Goal: Complete application form: Complete application form

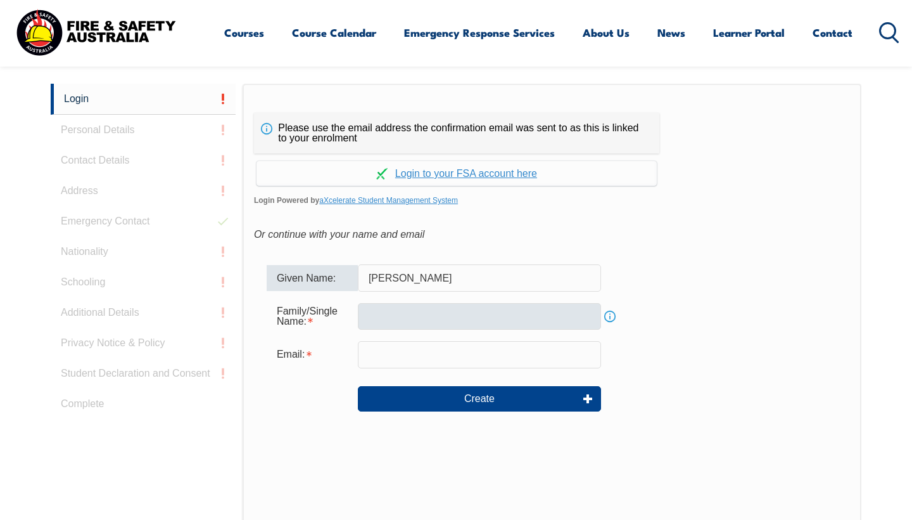
type input "[PERSON_NAME]"
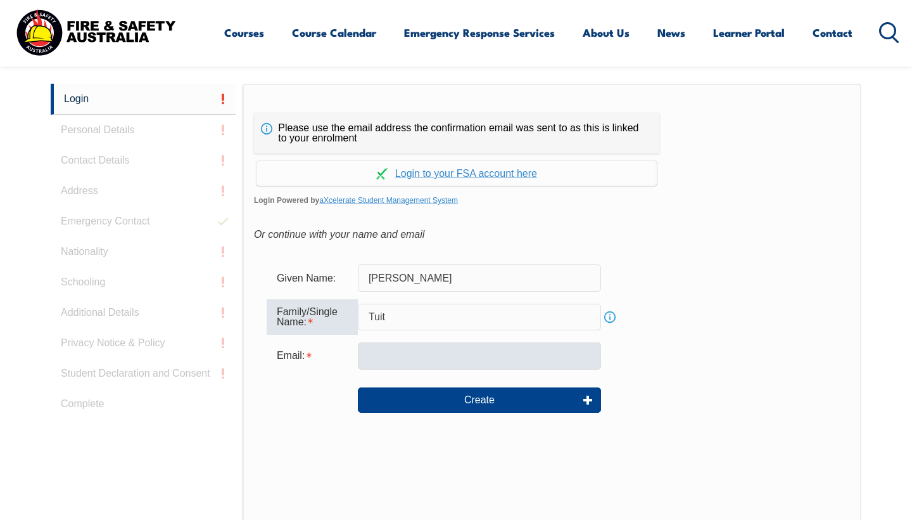
type input "Tuit"
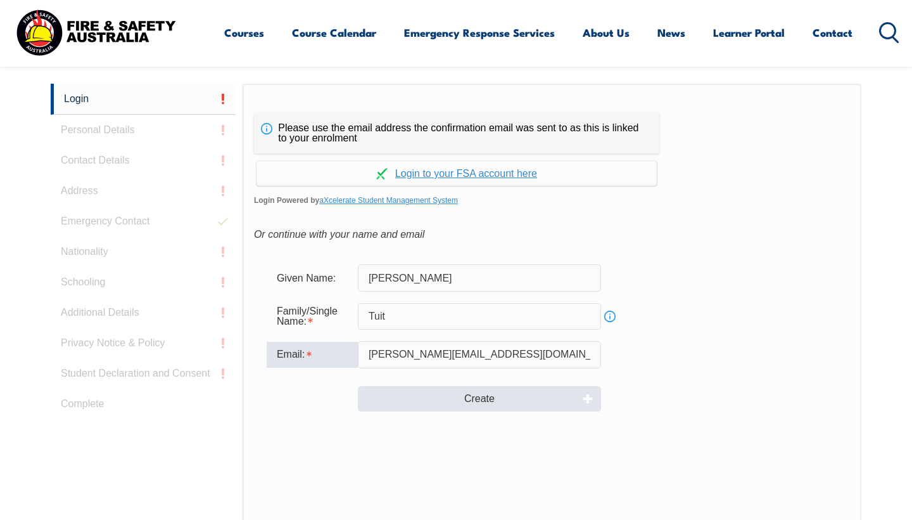
type input "[PERSON_NAME][EMAIL_ADDRESS][DOMAIN_NAME]"
click at [456, 397] on button "Create" at bounding box center [479, 398] width 243 height 25
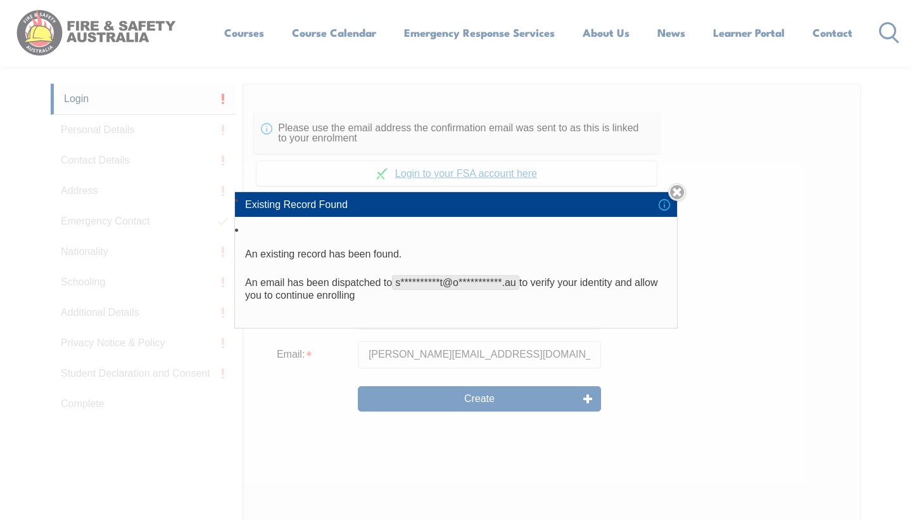
click at [712, 384] on div "**********" at bounding box center [456, 260] width 912 height 520
click at [678, 192] on link "Close" at bounding box center [677, 192] width 18 height 18
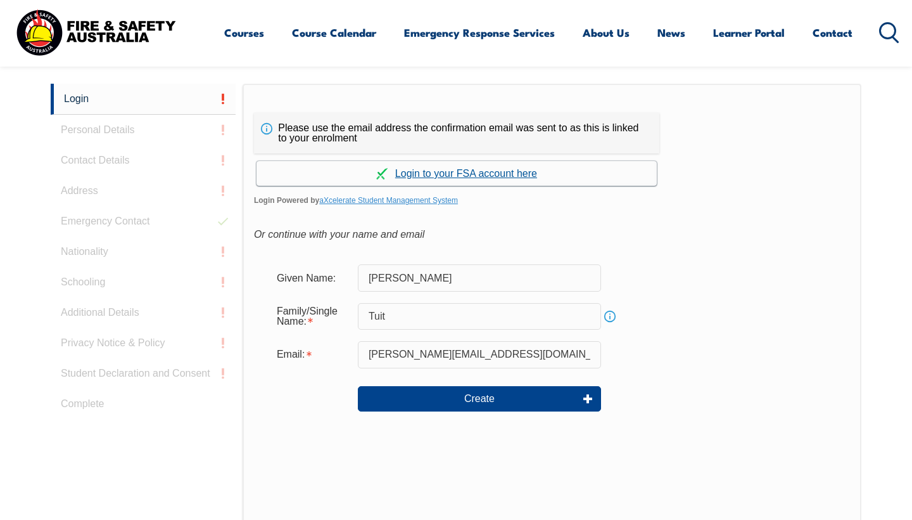
click at [474, 172] on link "Continue with aXcelerate" at bounding box center [457, 173] width 400 height 25
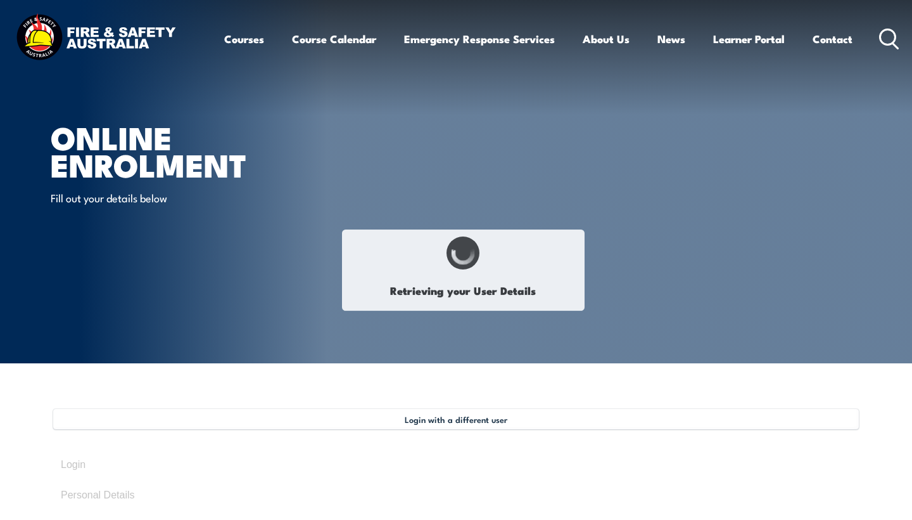
select select "Mrs"
type input "[PERSON_NAME]"
type input "Tuit"
type input "February 23, 1980"
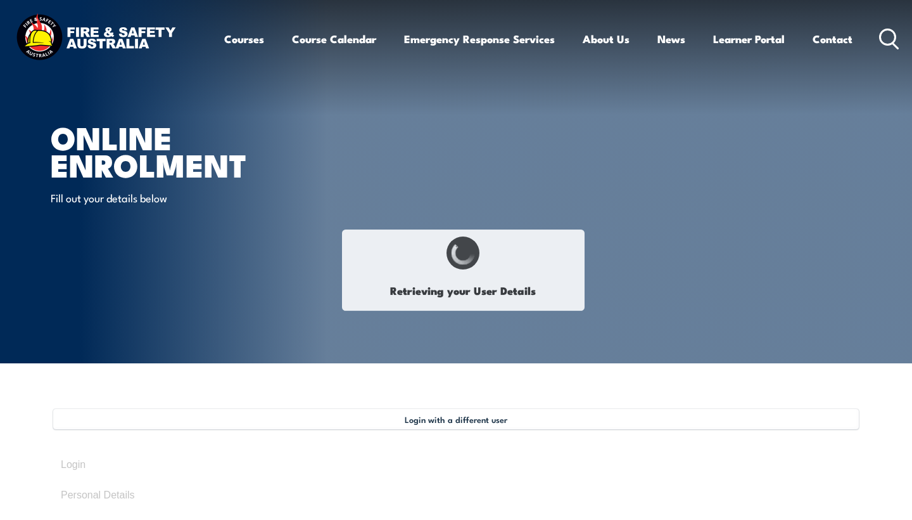
type input "E78TWR4NT5"
select select "F"
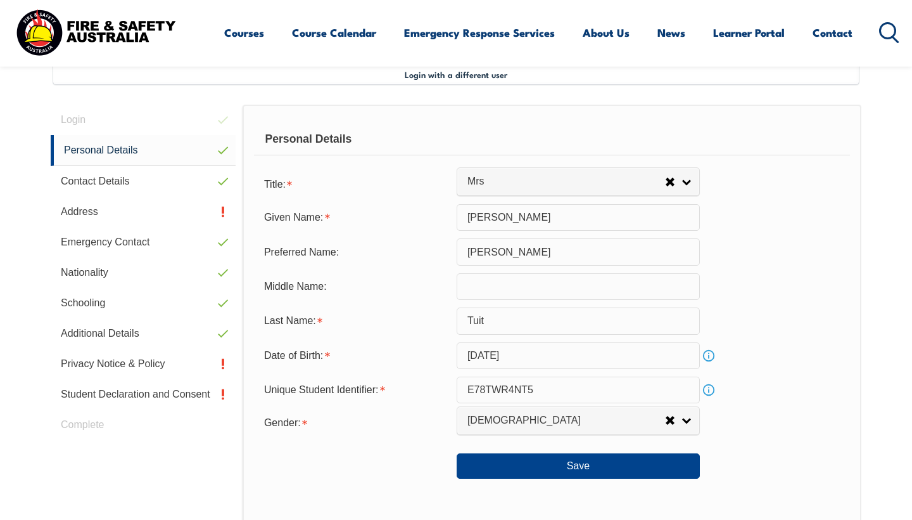
scroll to position [345, 0]
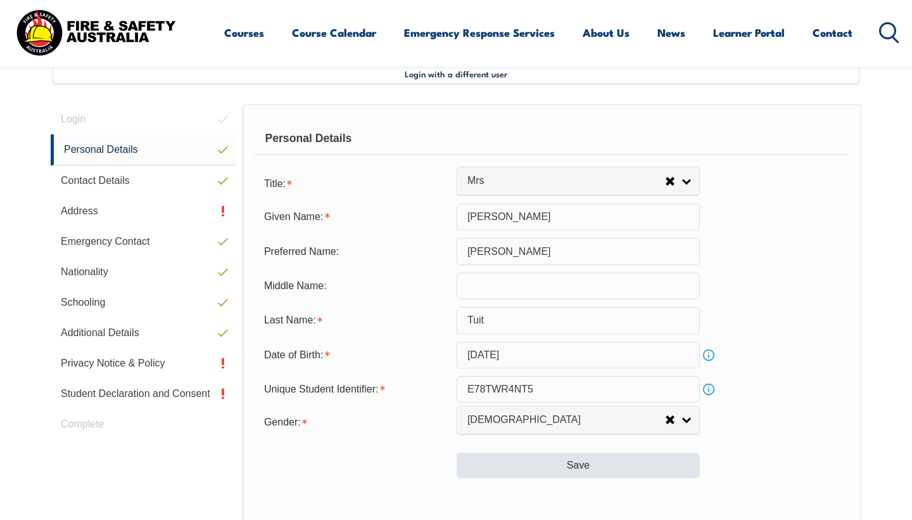
click at [585, 478] on button "Save" at bounding box center [578, 464] width 243 height 25
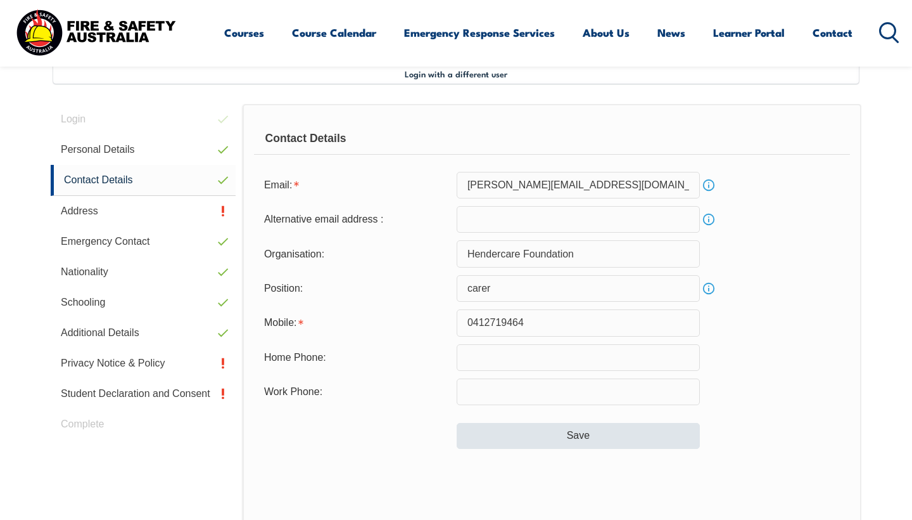
click at [590, 441] on button "Save" at bounding box center [578, 435] width 243 height 25
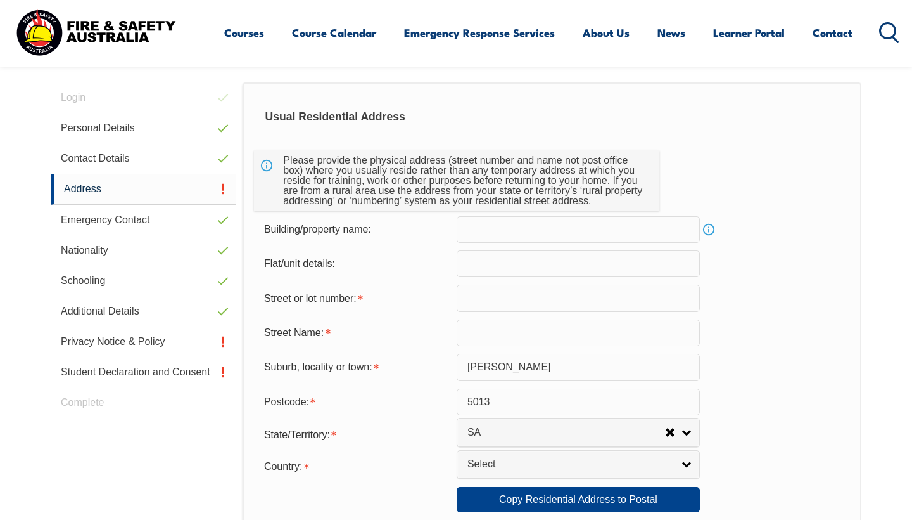
scroll to position [371, 0]
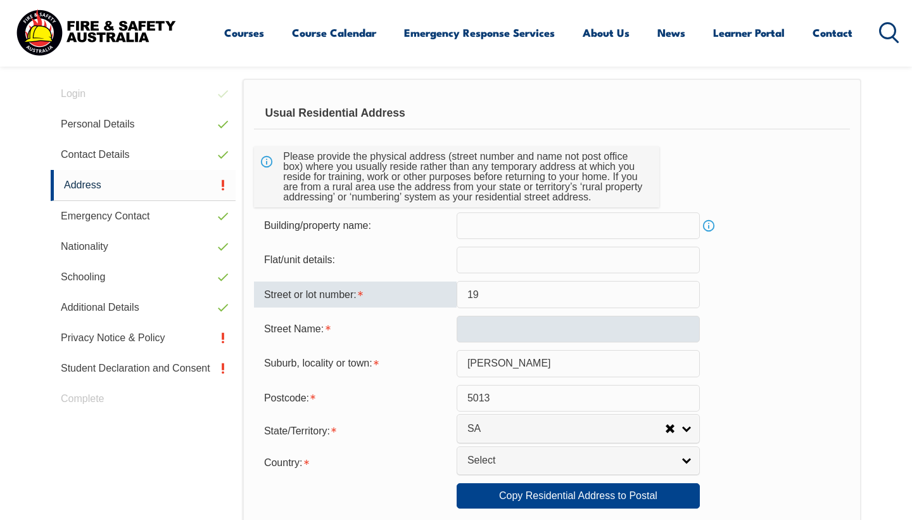
type input "19"
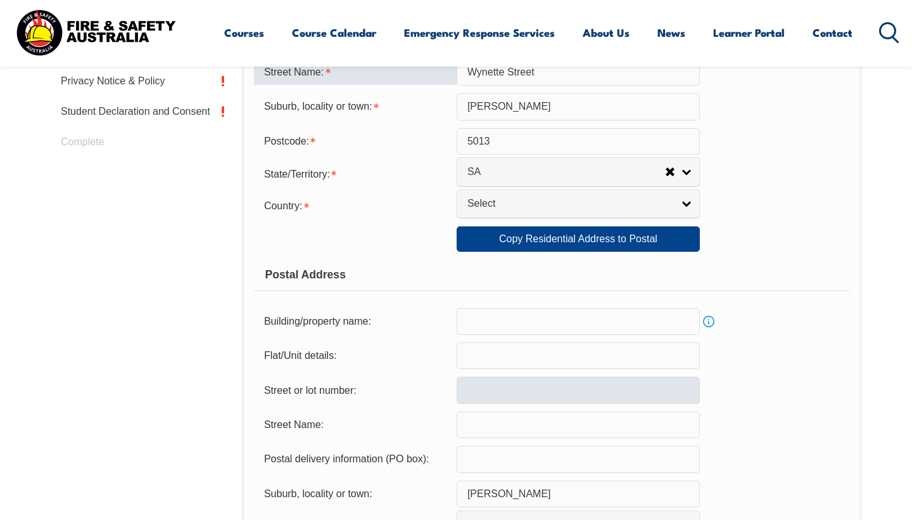
scroll to position [628, 0]
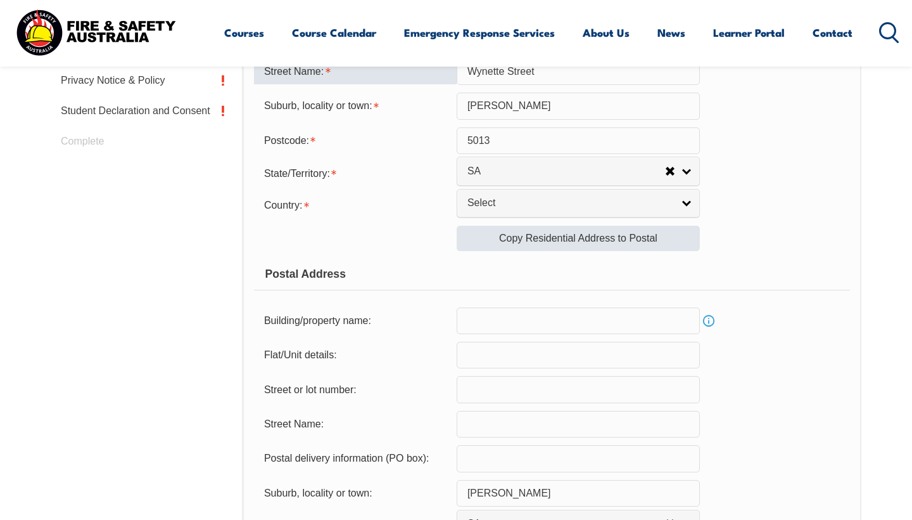
type input "Wynette Street"
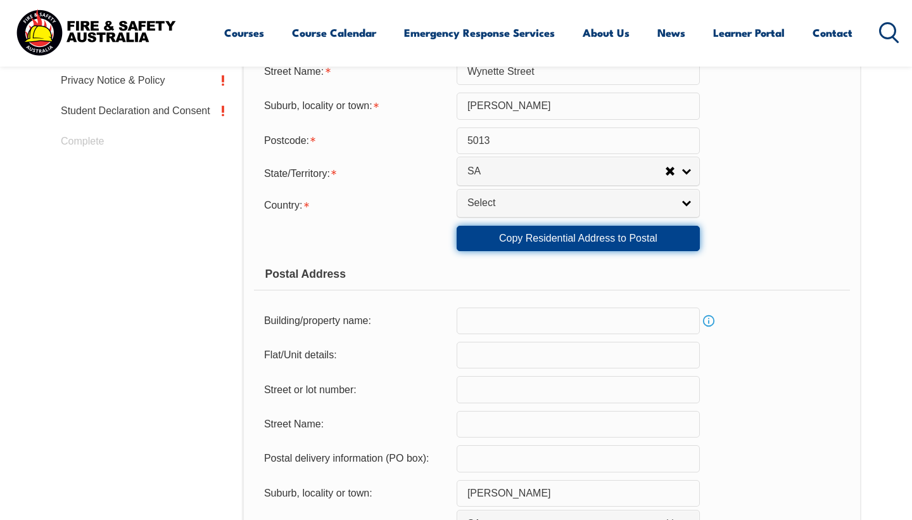
click at [613, 249] on link "Copy Residential Address to Postal" at bounding box center [578, 238] width 243 height 25
type input "19"
type input "Wynette Street"
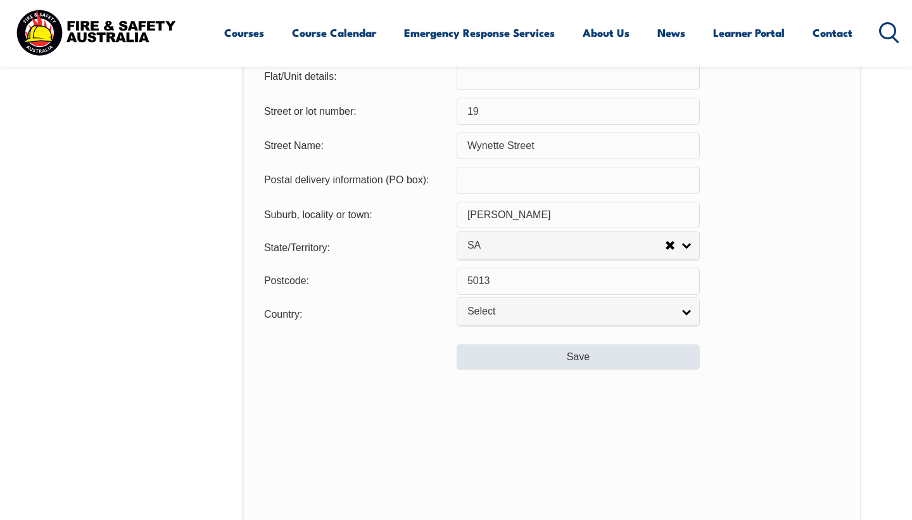
click at [612, 369] on button "Save" at bounding box center [578, 356] width 243 height 25
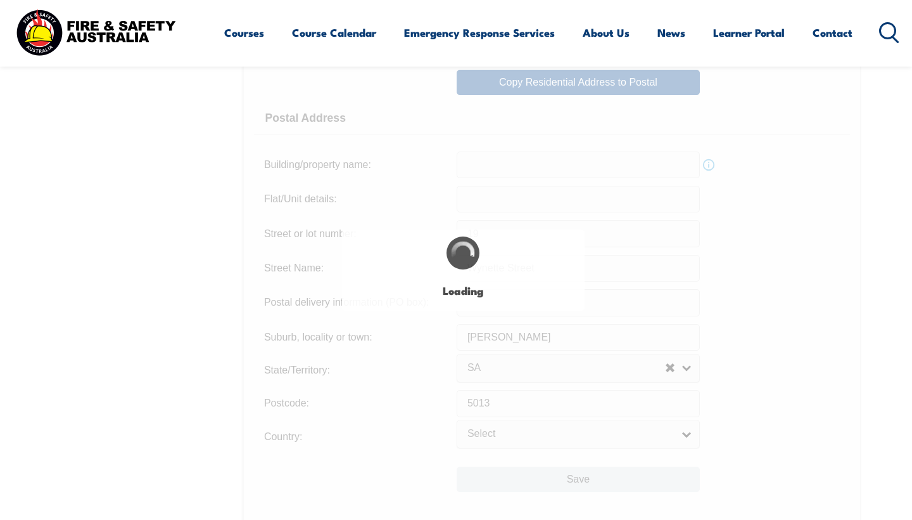
scroll to position [760, 0]
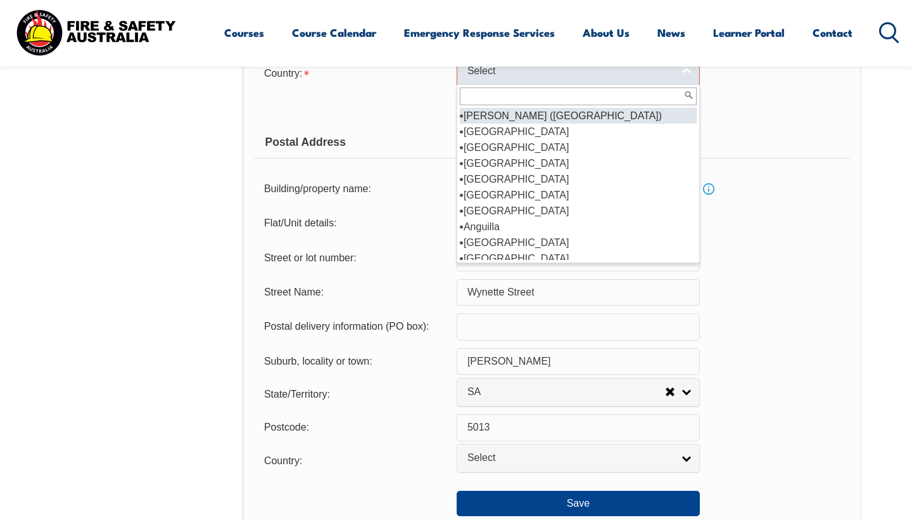
click at [691, 86] on link "Select" at bounding box center [578, 71] width 243 height 29
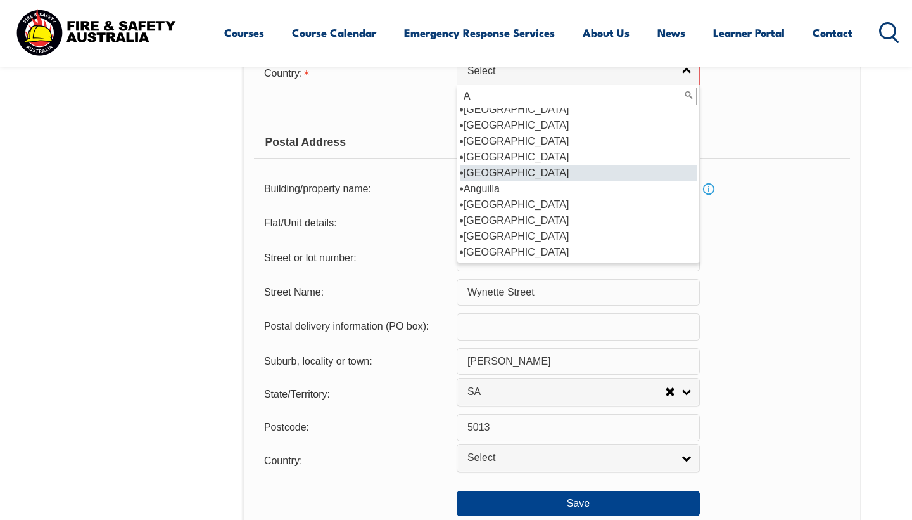
scroll to position [0, 0]
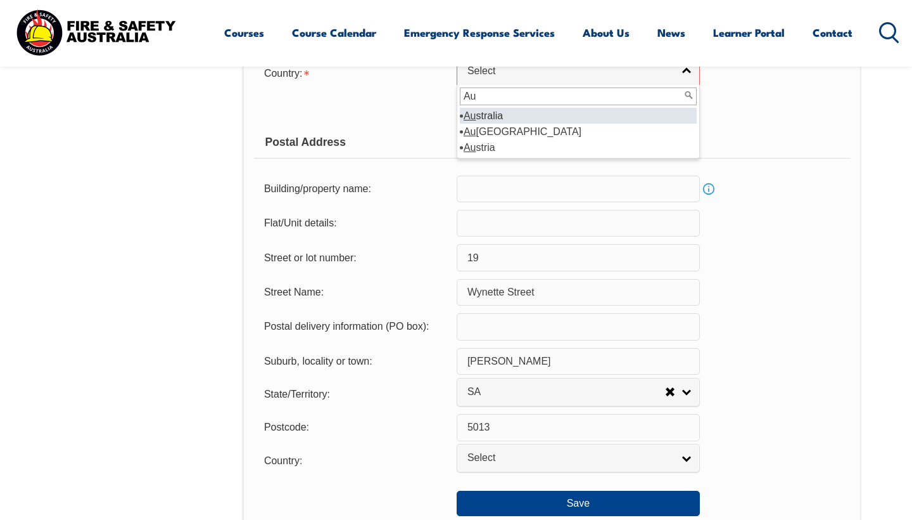
type input "Au"
click at [632, 124] on li "Au stralia" at bounding box center [578, 116] width 237 height 16
select select "1101"
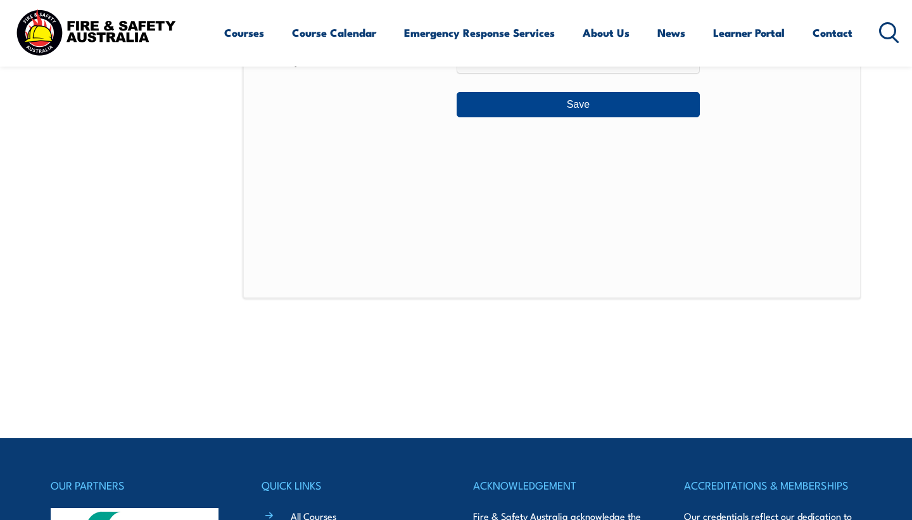
scroll to position [1159, 0]
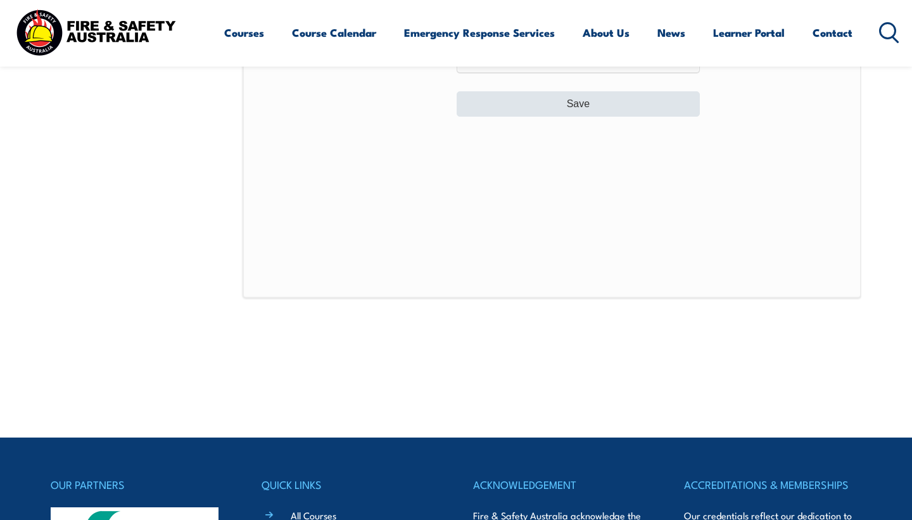
click at [610, 117] on button "Save" at bounding box center [578, 103] width 243 height 25
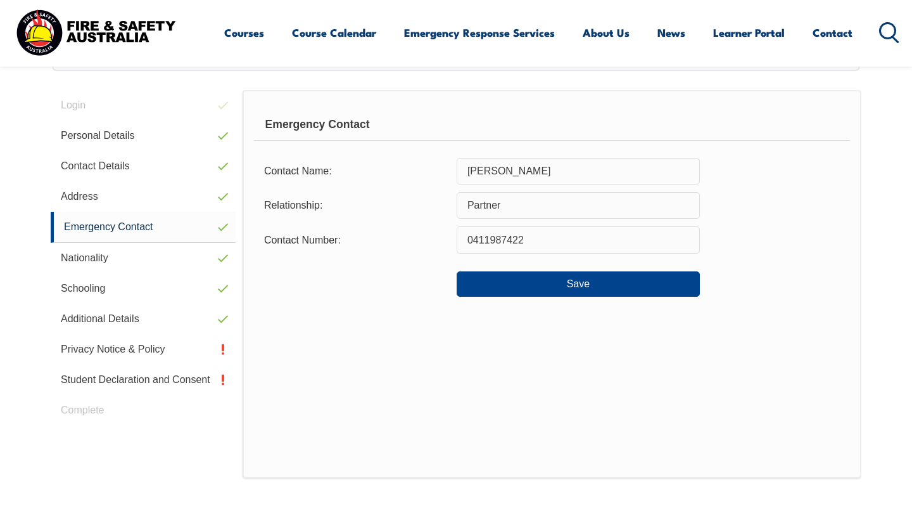
scroll to position [345, 0]
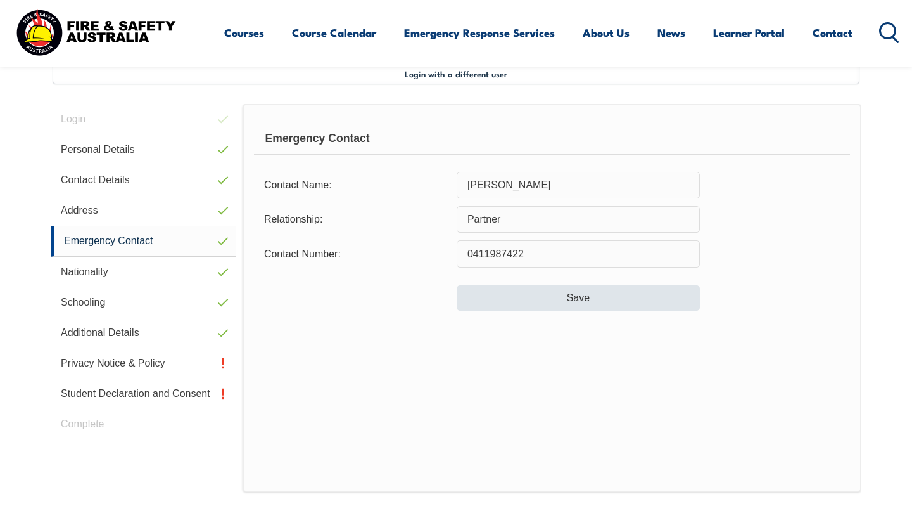
click at [601, 301] on button "Save" at bounding box center [578, 297] width 243 height 25
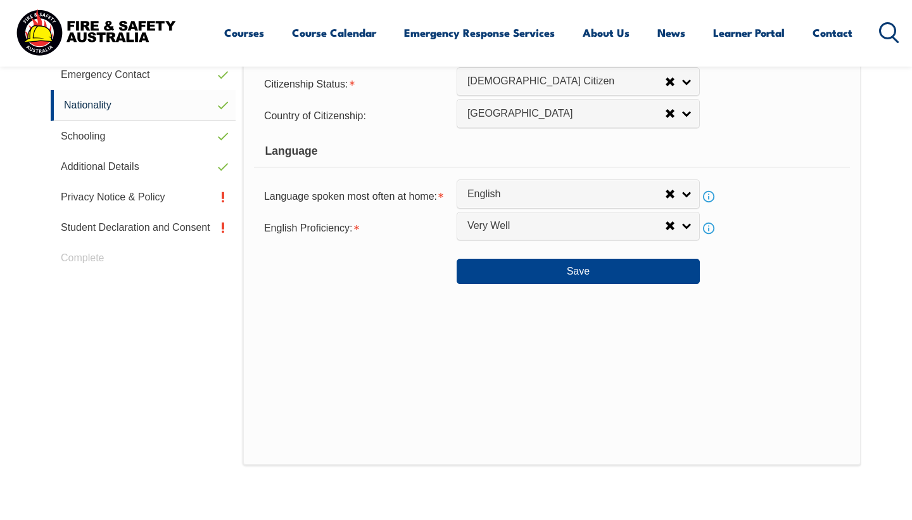
scroll to position [513, 0]
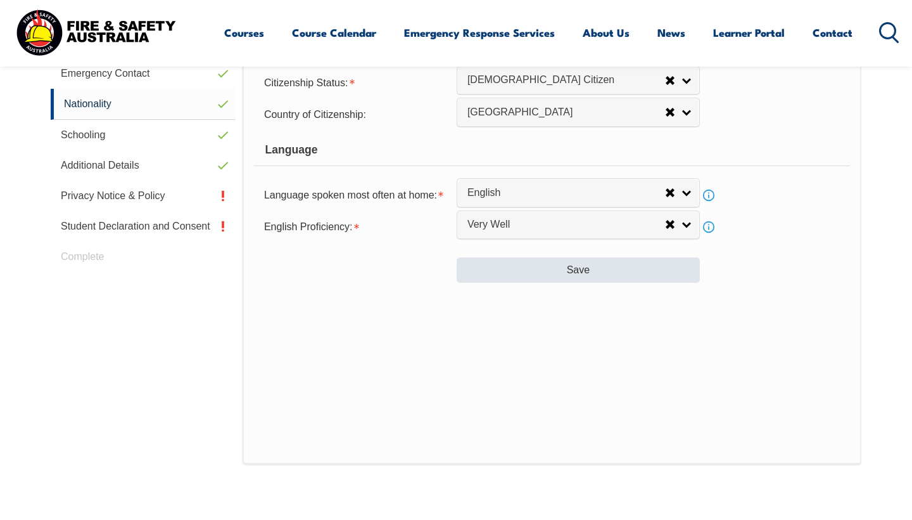
click at [576, 283] on button "Save" at bounding box center [578, 269] width 243 height 25
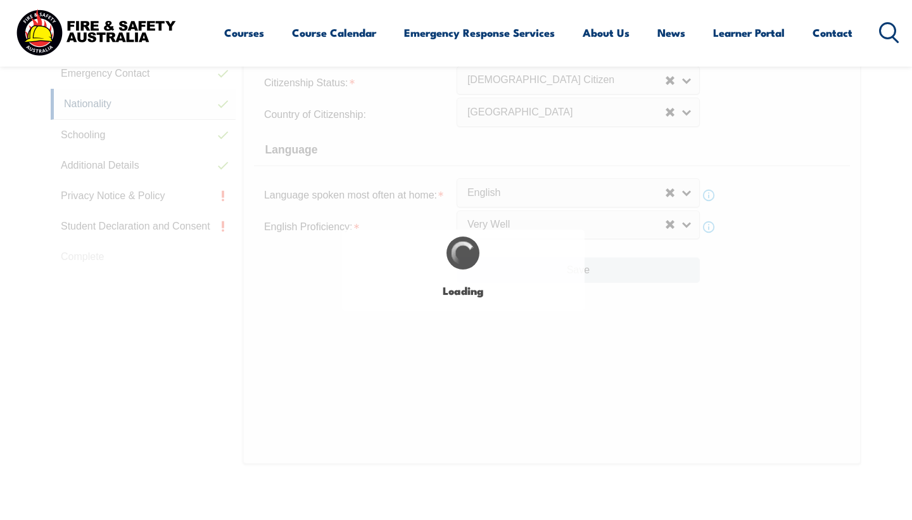
select select "false"
select select "true"
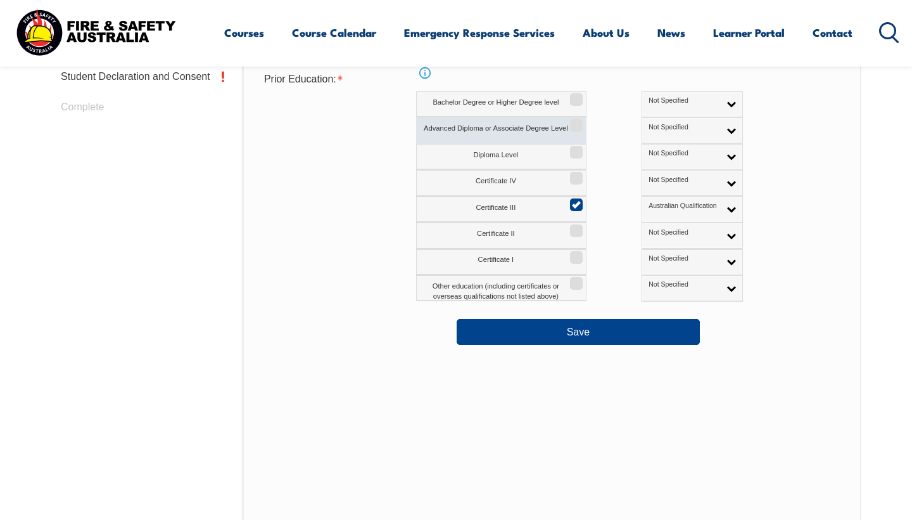
scroll to position [686, 0]
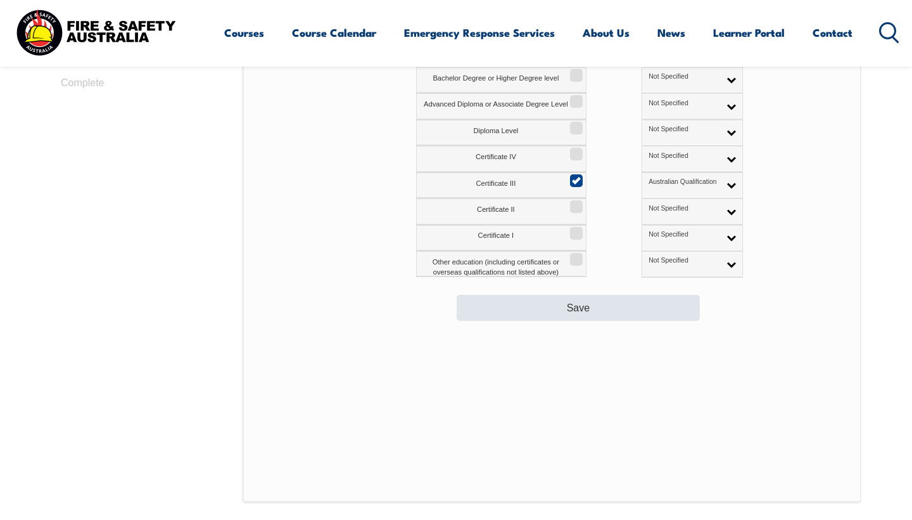
click at [580, 308] on button "Save" at bounding box center [578, 307] width 243 height 25
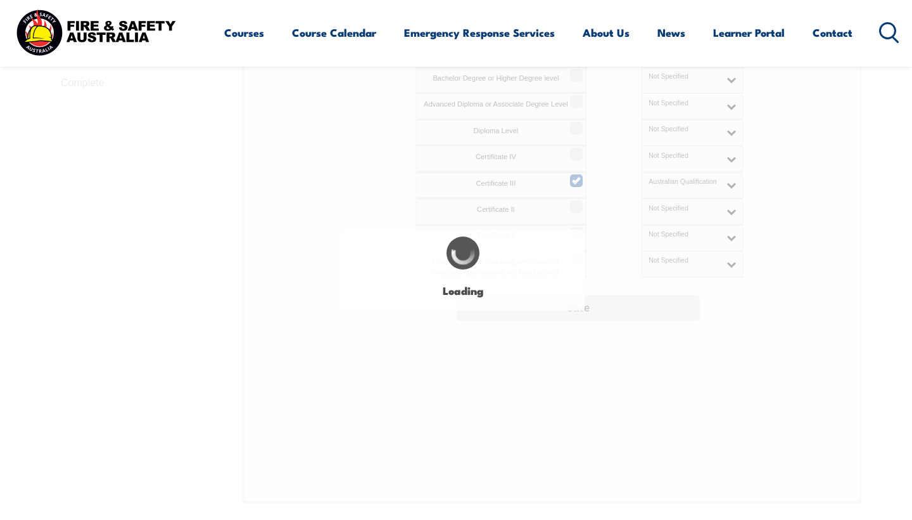
select select "false"
select select
select select "false"
select select "true"
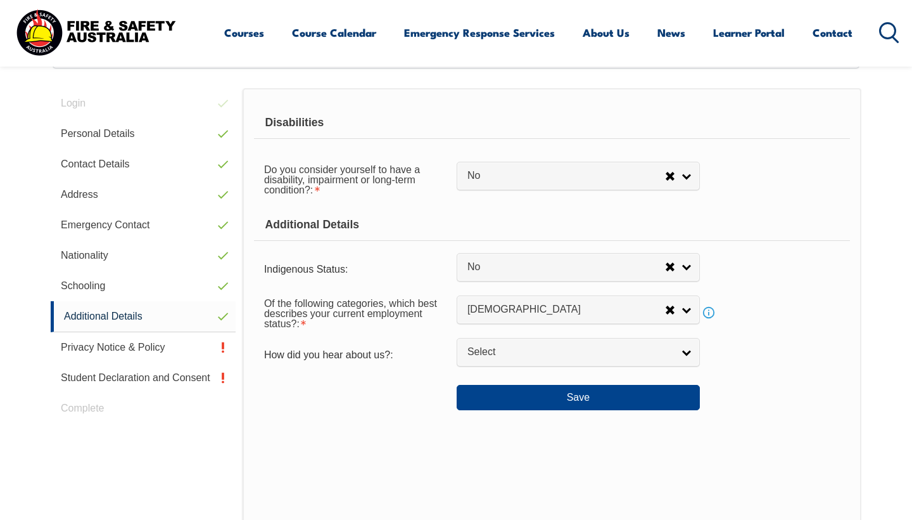
scroll to position [345, 0]
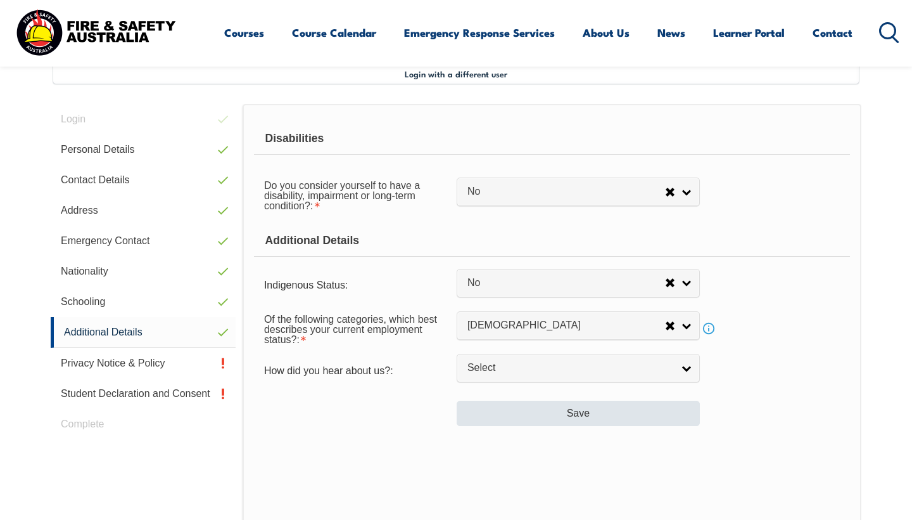
click at [561, 426] on button "Save" at bounding box center [578, 412] width 243 height 25
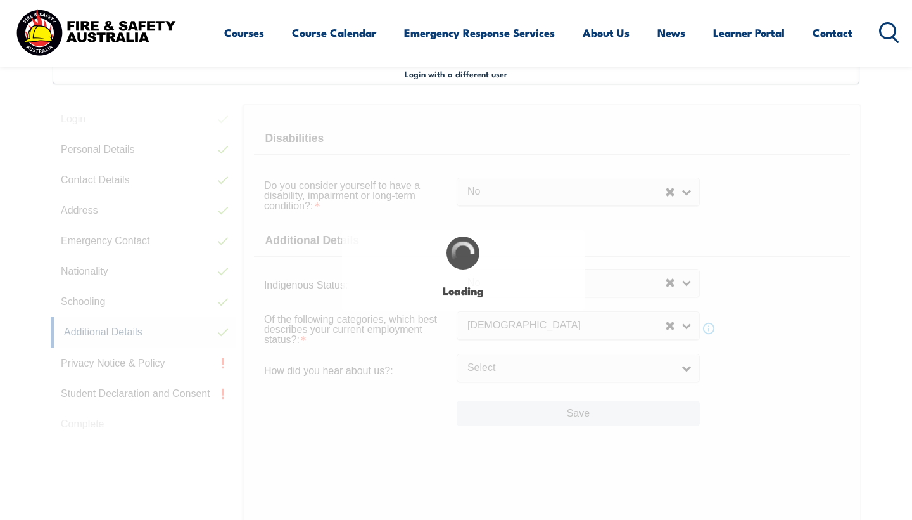
select select "false"
select select
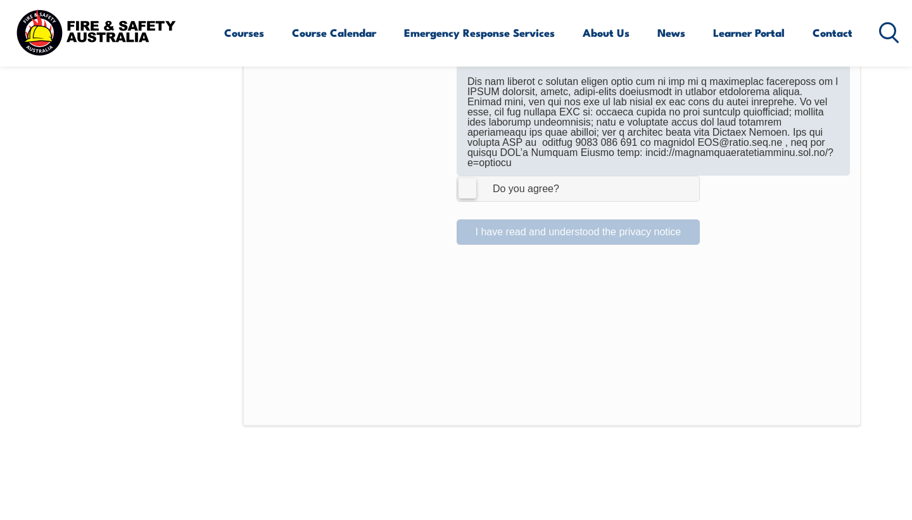
scroll to position [898, 0]
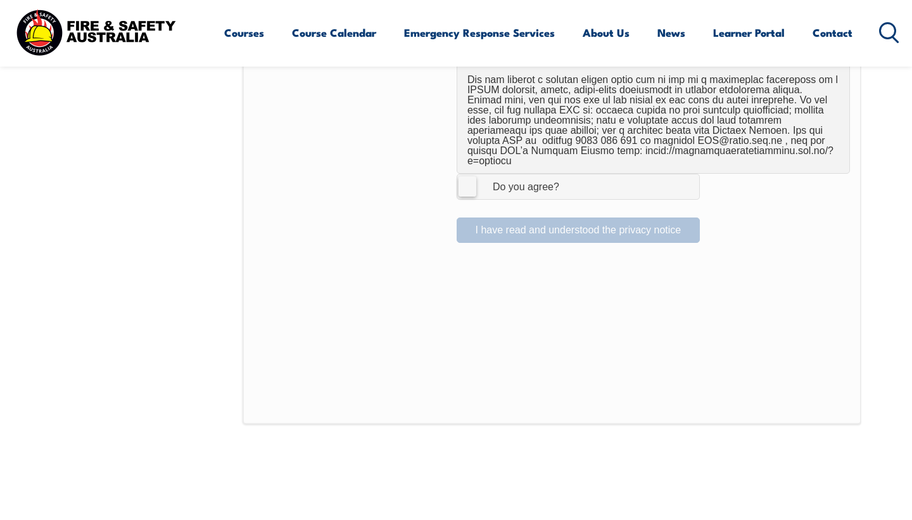
click at [462, 181] on label "I Agree Do you agree?" at bounding box center [578, 186] width 243 height 25
click at [570, 181] on input "I Agree Do you agree?" at bounding box center [581, 186] width 22 height 24
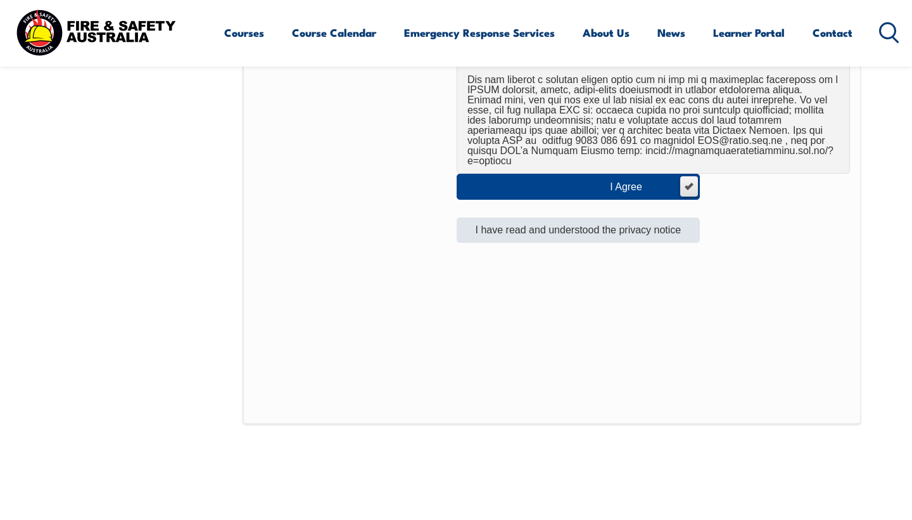
click at [572, 225] on button "I have read and understood the privacy notice" at bounding box center [578, 229] width 243 height 25
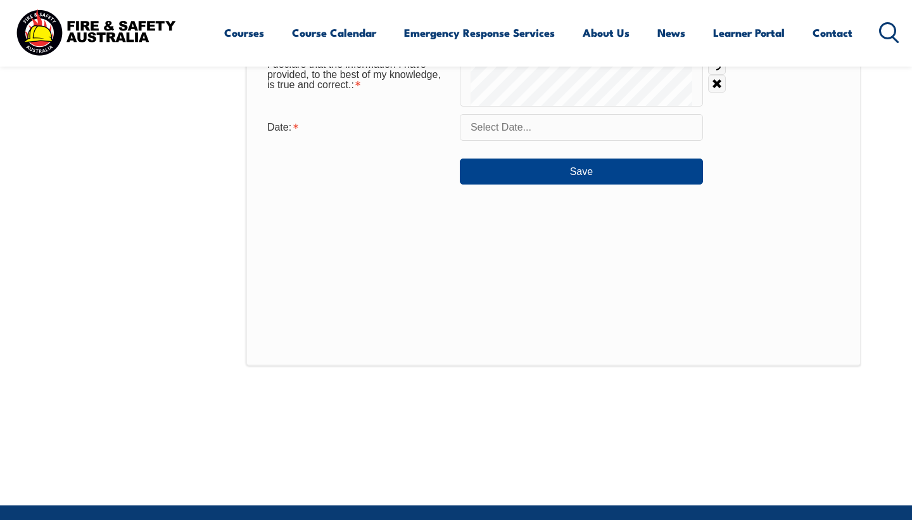
scroll to position [728, 0]
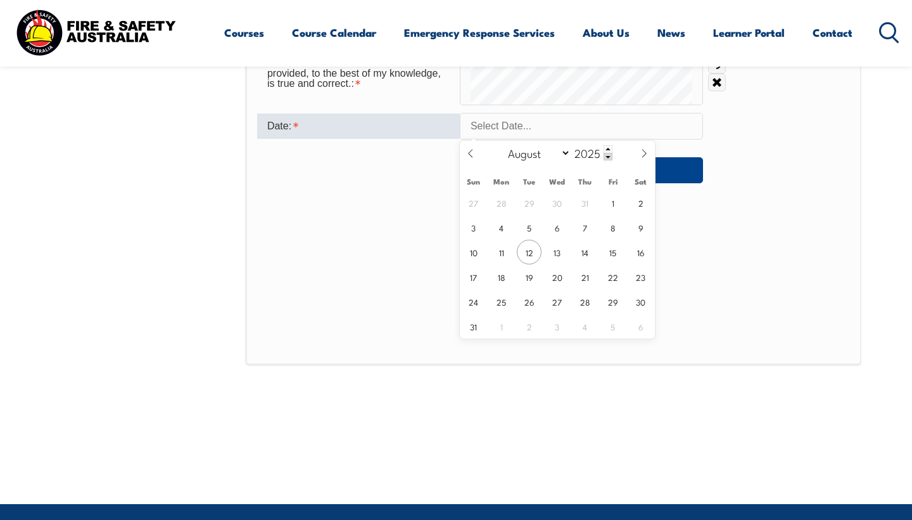
click at [574, 126] on input "text" at bounding box center [581, 126] width 243 height 27
click at [532, 255] on span "12" at bounding box center [529, 252] width 25 height 25
type input "August 12, 2025"
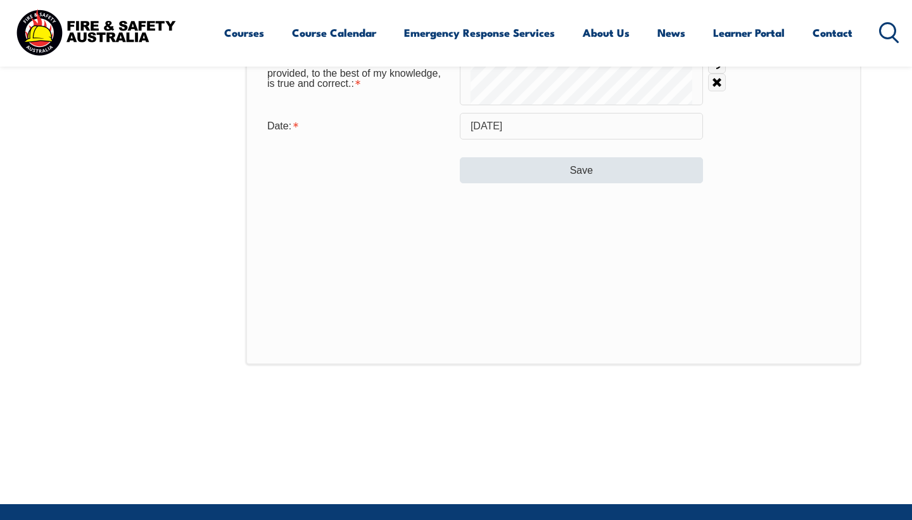
click at [581, 173] on button "Save" at bounding box center [581, 169] width 243 height 25
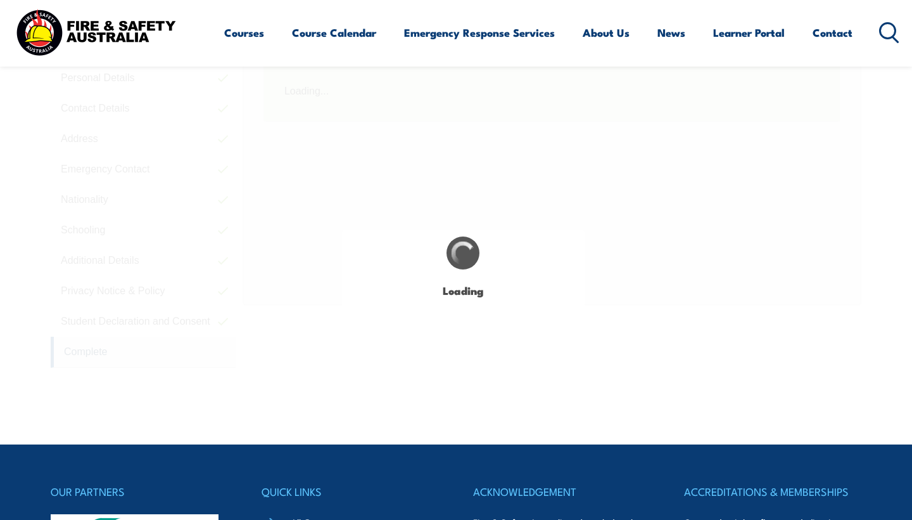
scroll to position [345, 0]
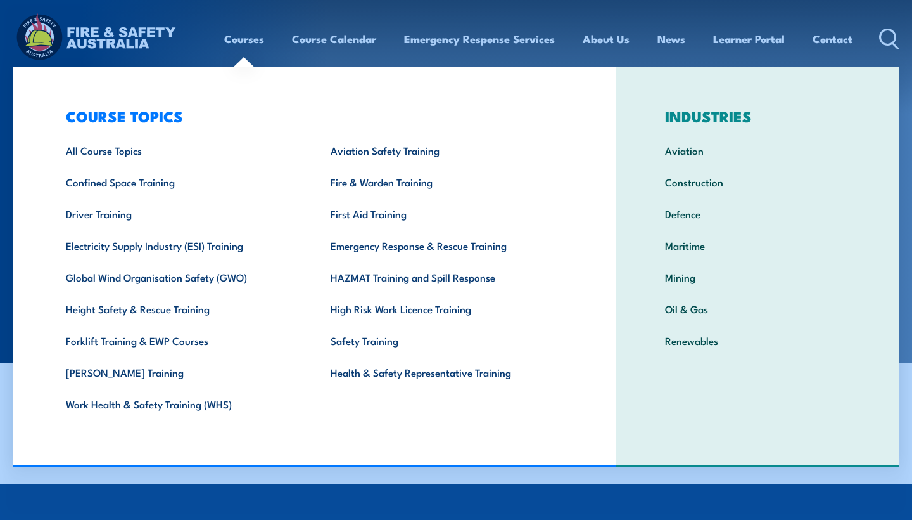
click at [245, 40] on link "Courses" at bounding box center [244, 39] width 40 height 34
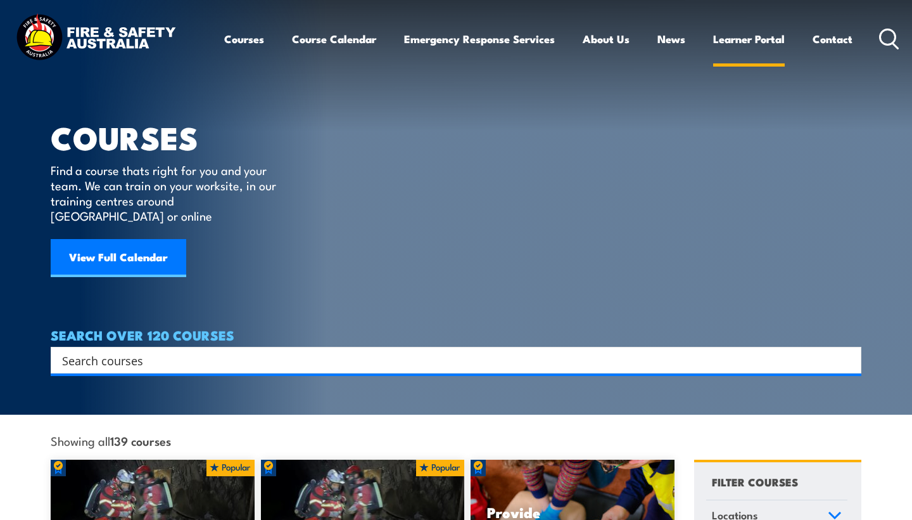
click at [762, 38] on link "Learner Portal" at bounding box center [749, 39] width 72 height 34
